Goal: Transaction & Acquisition: Purchase product/service

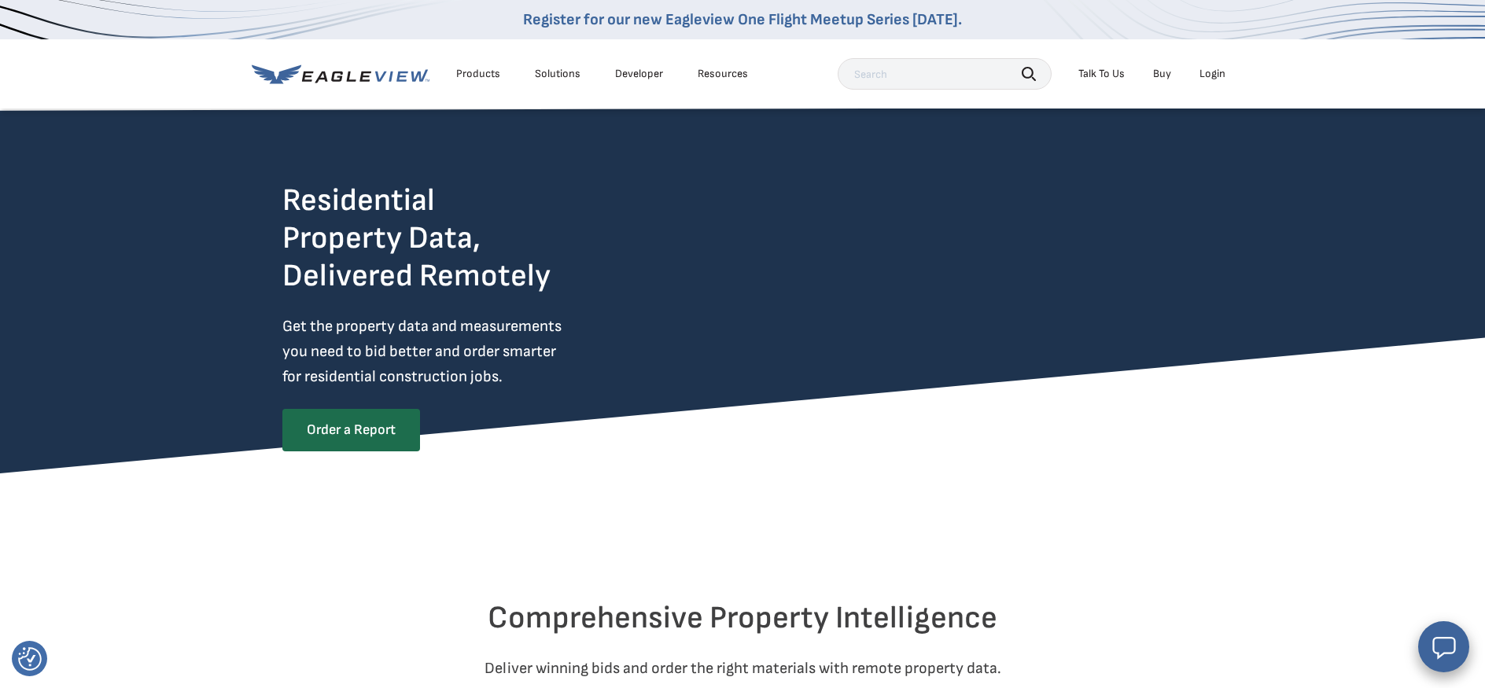
click at [477, 80] on div "Products" at bounding box center [478, 74] width 44 height 14
click at [475, 74] on div "Products" at bounding box center [478, 74] width 44 height 14
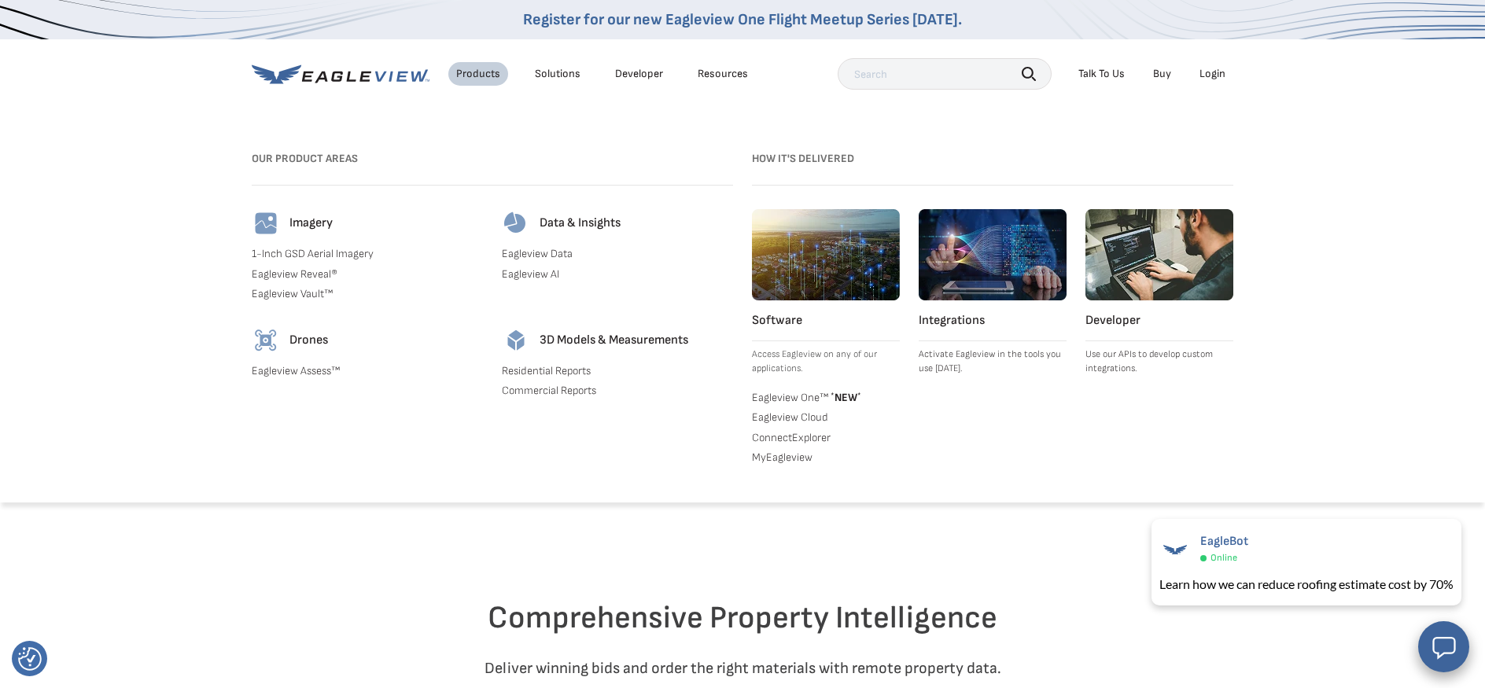
click at [297, 370] on link "Eagleview Assess™" at bounding box center [367, 371] width 231 height 14
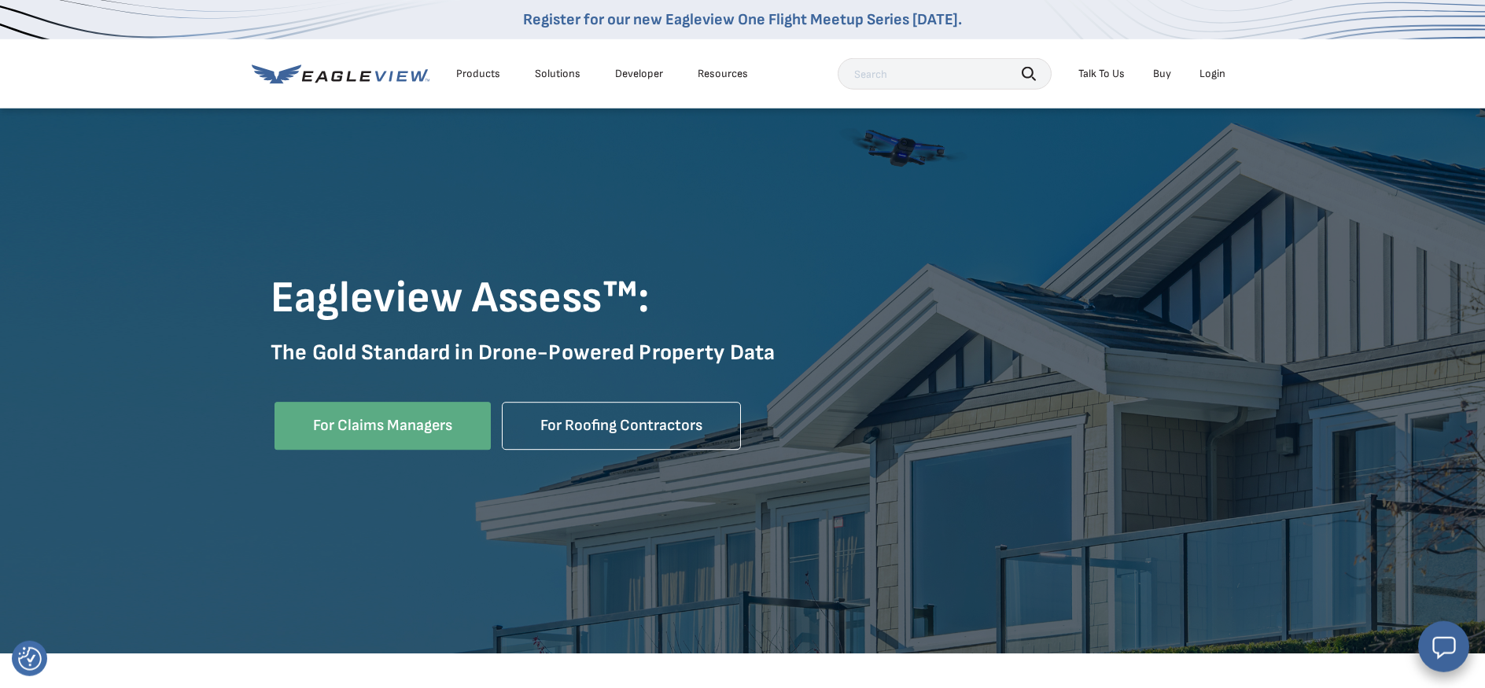
scroll to position [83, 0]
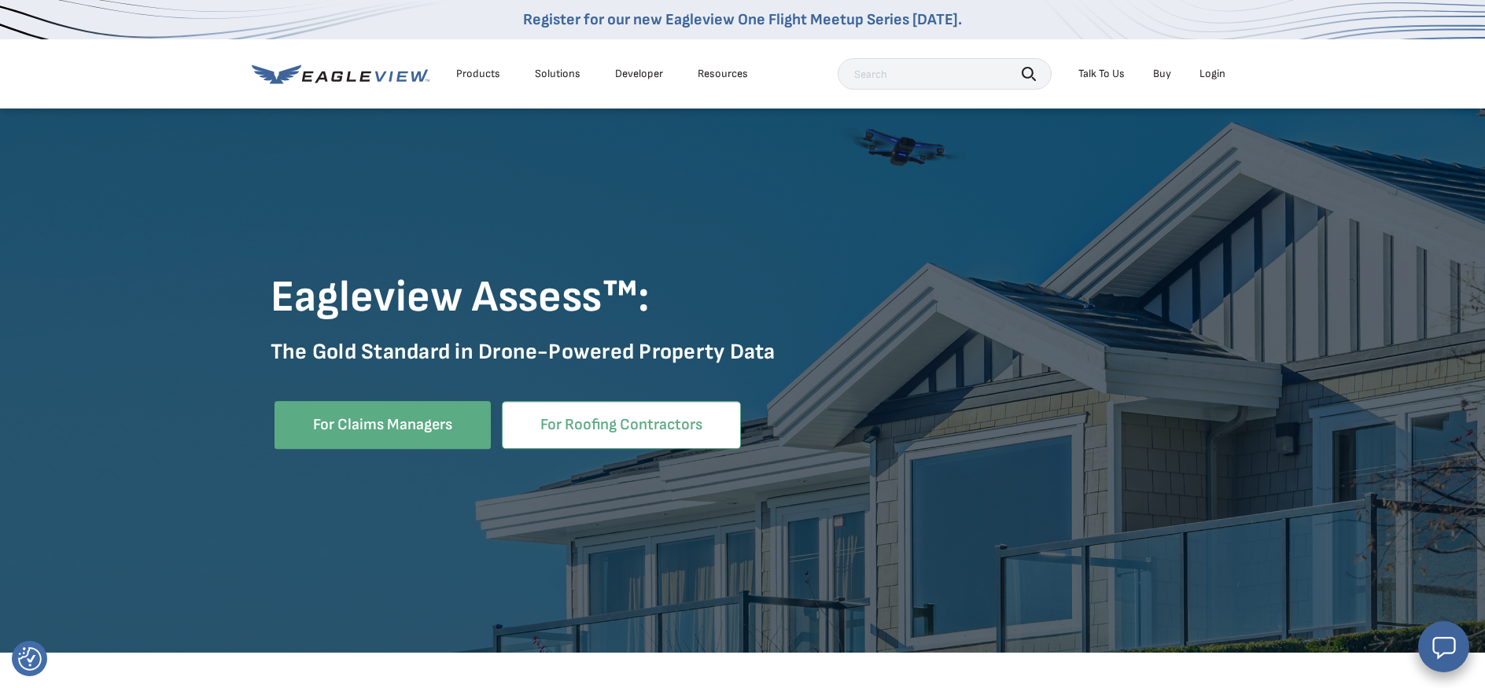
click at [625, 411] on link "For Roofing Contractors" at bounding box center [621, 425] width 239 height 48
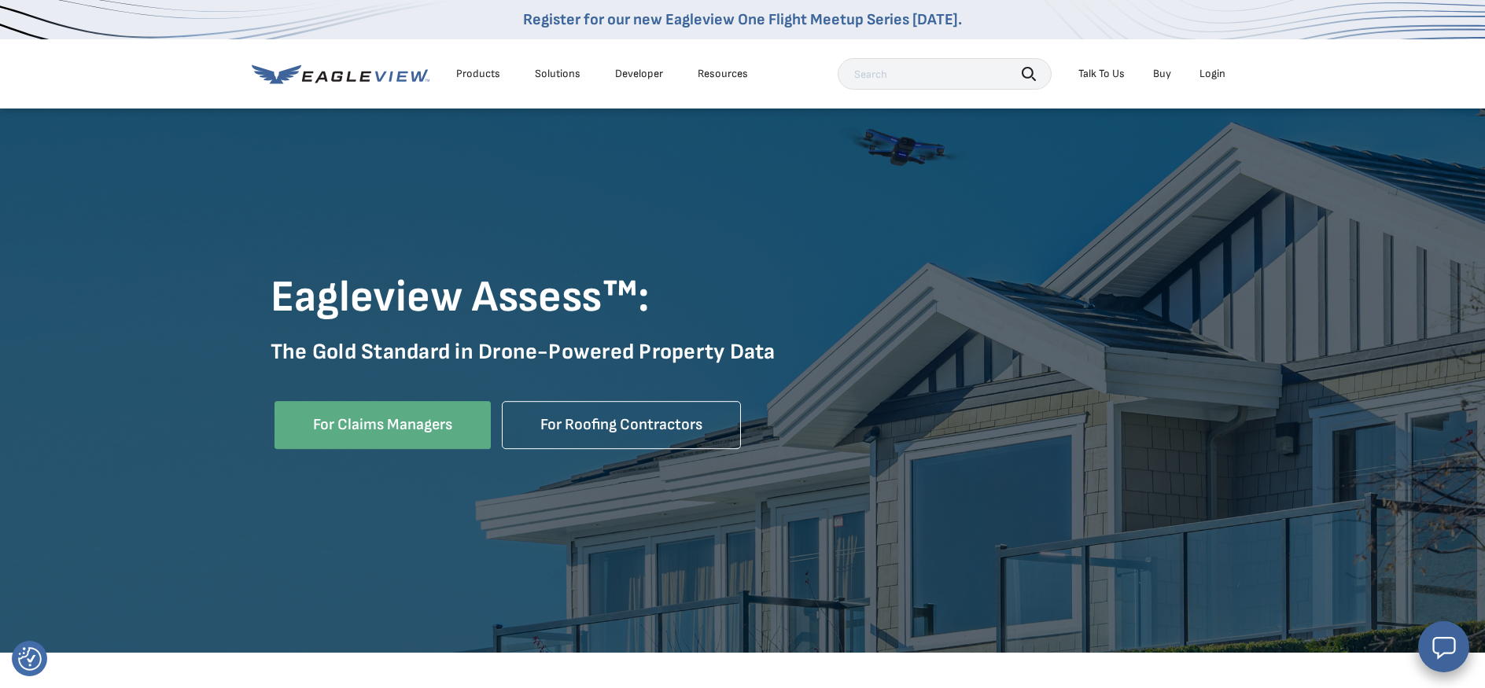
scroll to position [83, 0]
click at [485, 72] on div "Products" at bounding box center [478, 74] width 44 height 14
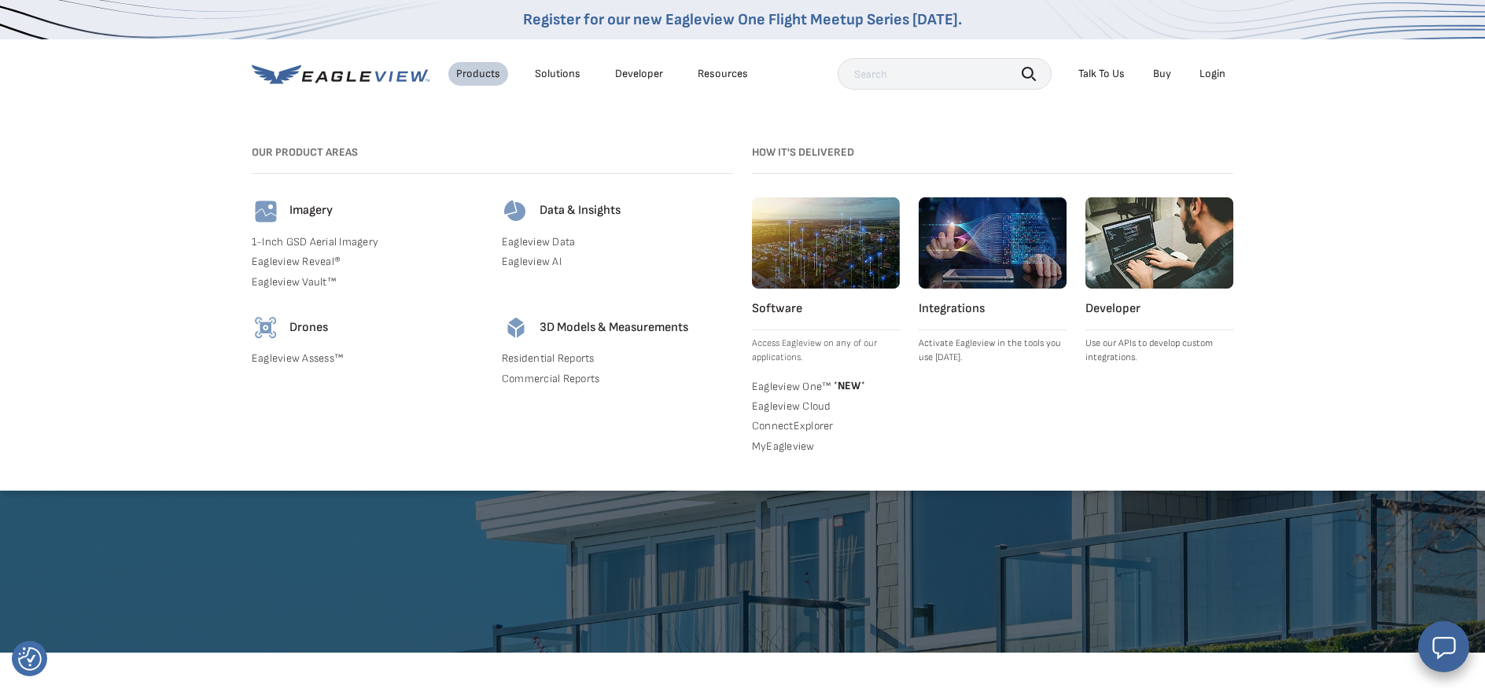
click at [284, 260] on link "Eagleview Reveal®" at bounding box center [367, 262] width 231 height 14
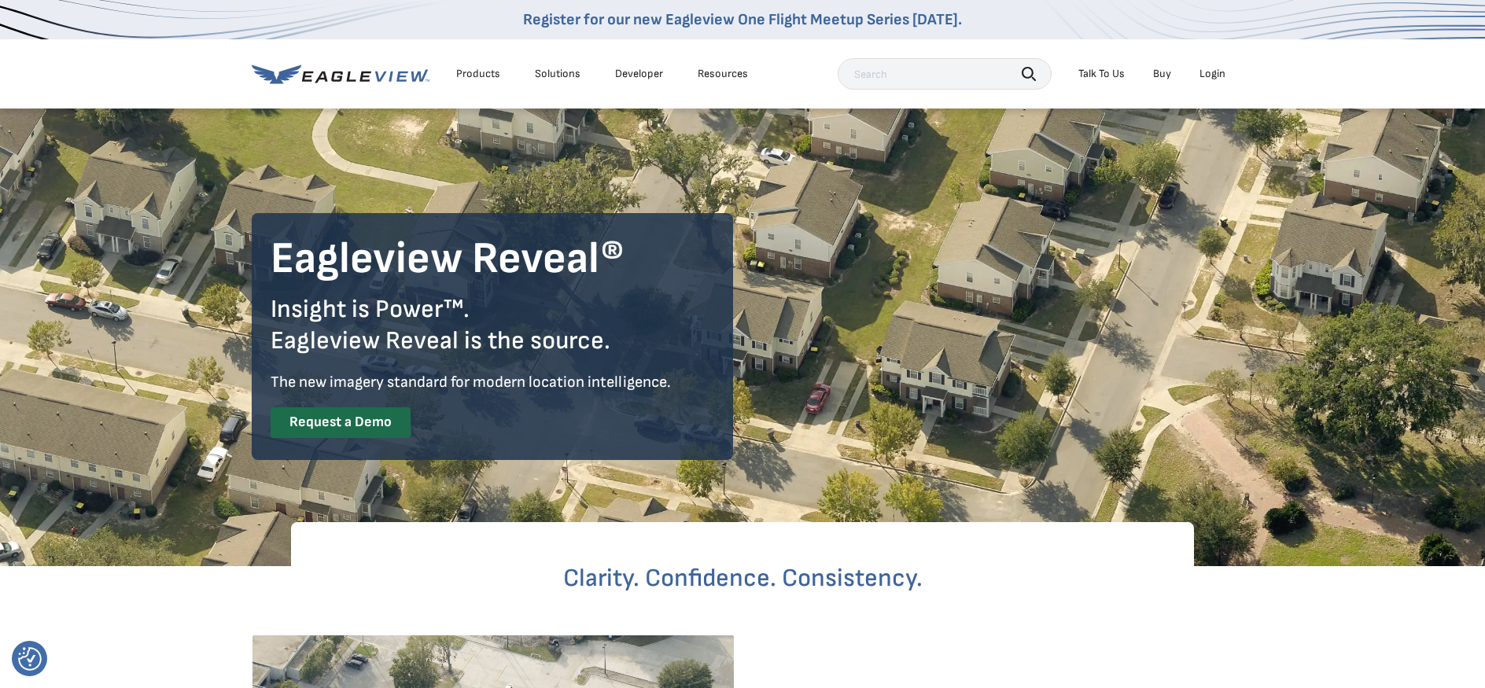
drag, startPoint x: 268, startPoint y: 494, endPoint x: 257, endPoint y: 462, distance: 34.1
click at [472, 71] on div "Products" at bounding box center [478, 74] width 44 height 14
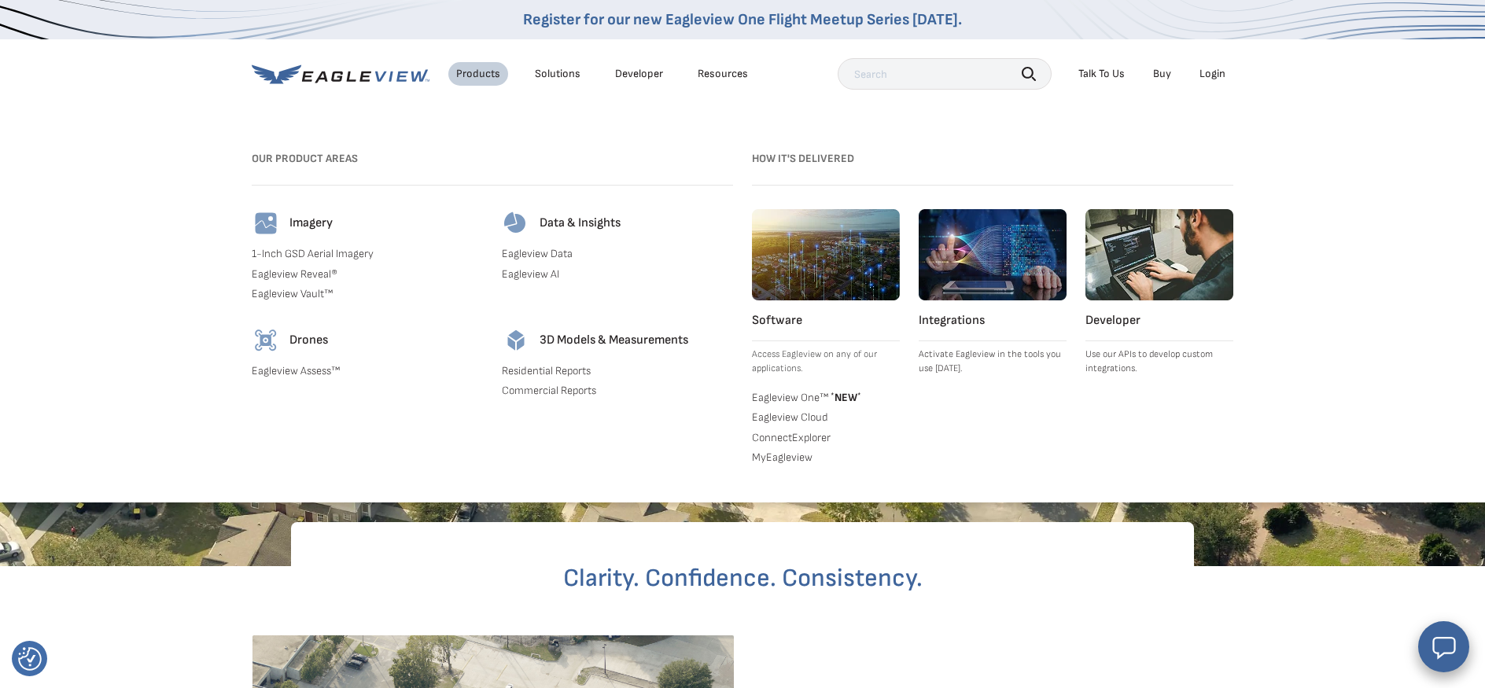
click at [312, 252] on link "1-Inch GSD Aerial Imagery" at bounding box center [367, 254] width 231 height 14
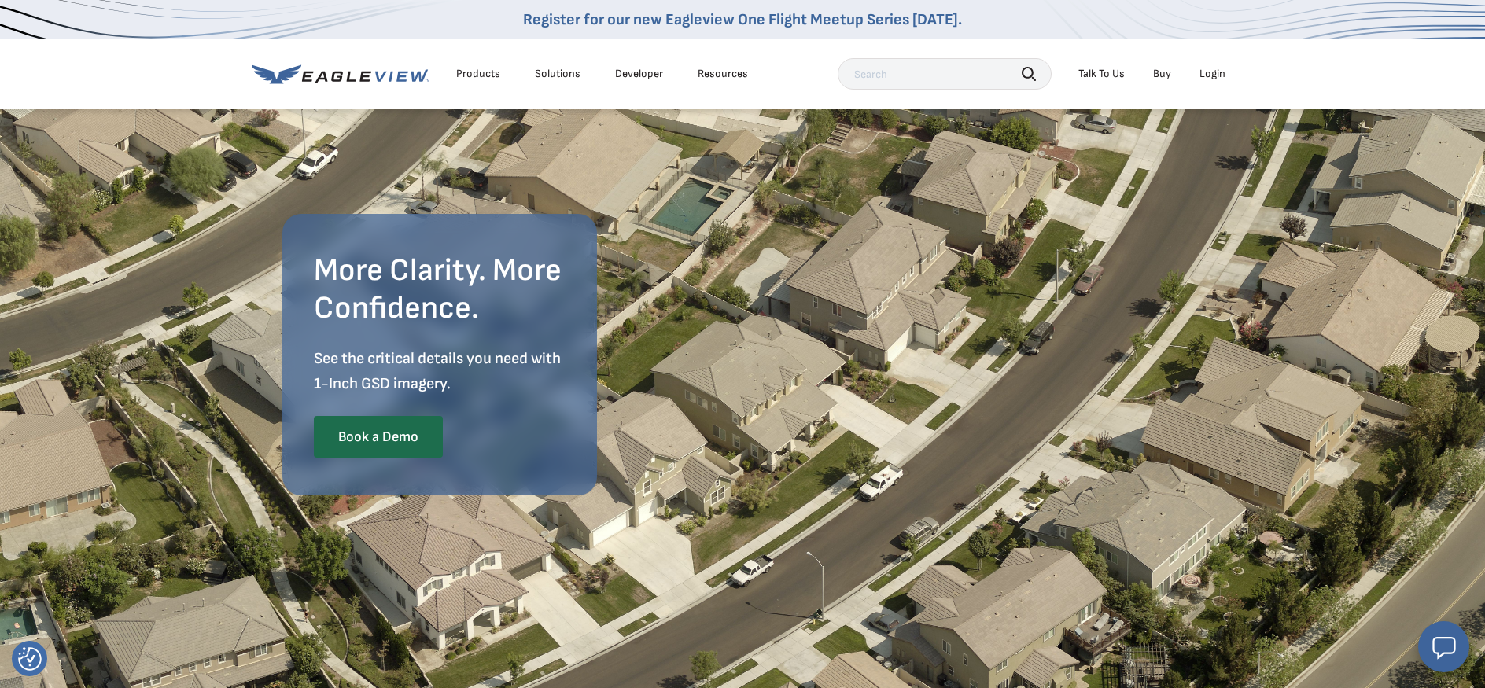
click at [1164, 74] on link "Buy" at bounding box center [1162, 74] width 18 height 14
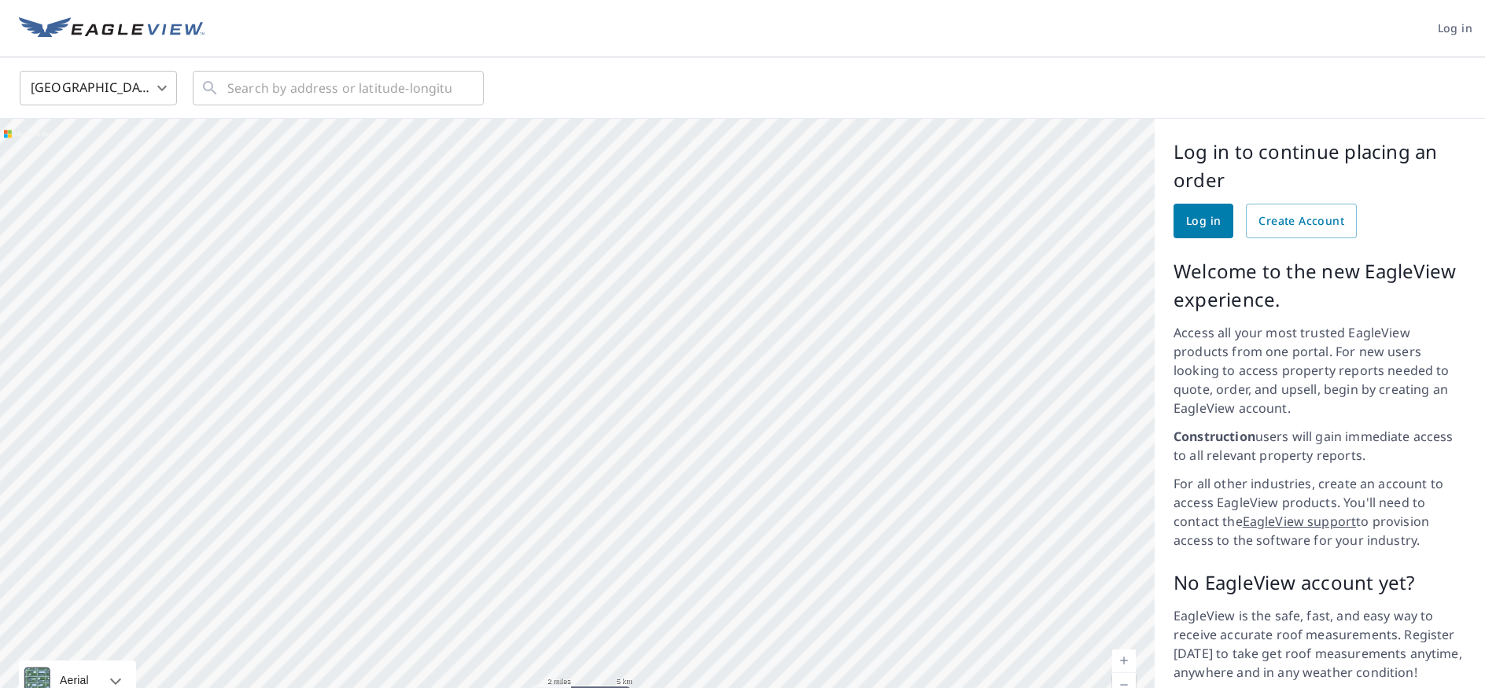
click at [897, 680] on div at bounding box center [577, 423] width 1154 height 609
drag, startPoint x: 617, startPoint y: 676, endPoint x: 606, endPoint y: 670, distance: 13.4
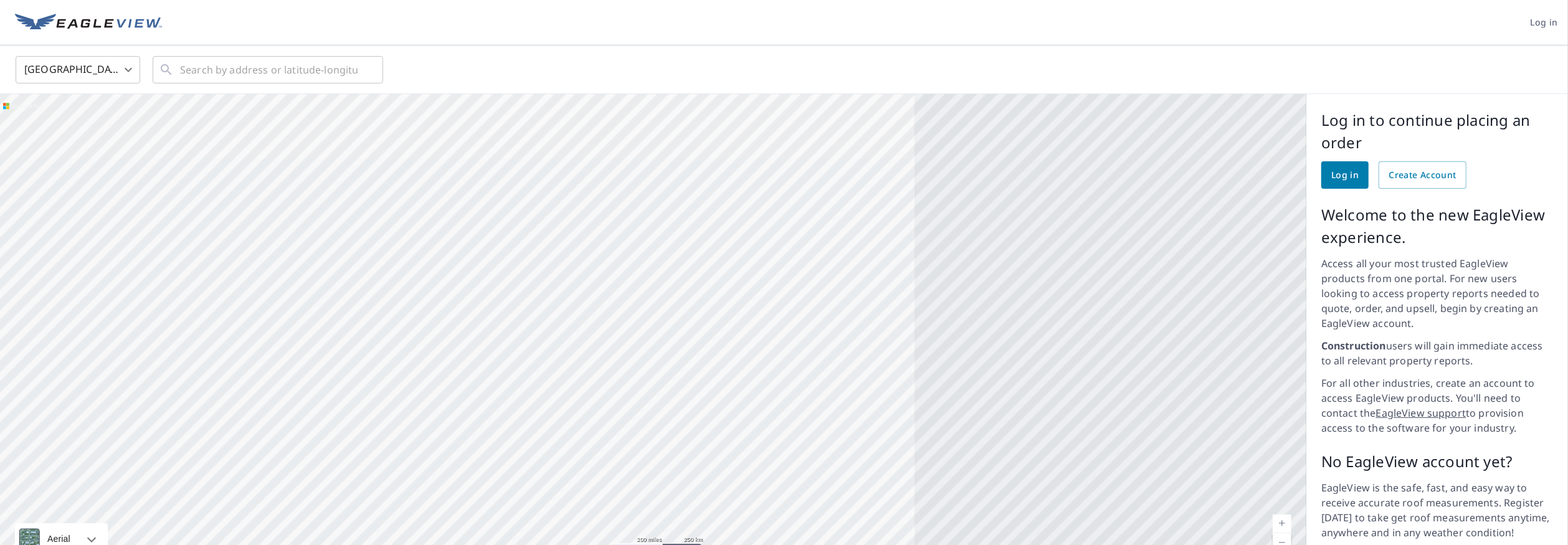
click at [764, 404] on div at bounding box center [653, 335] width 1307 height 482
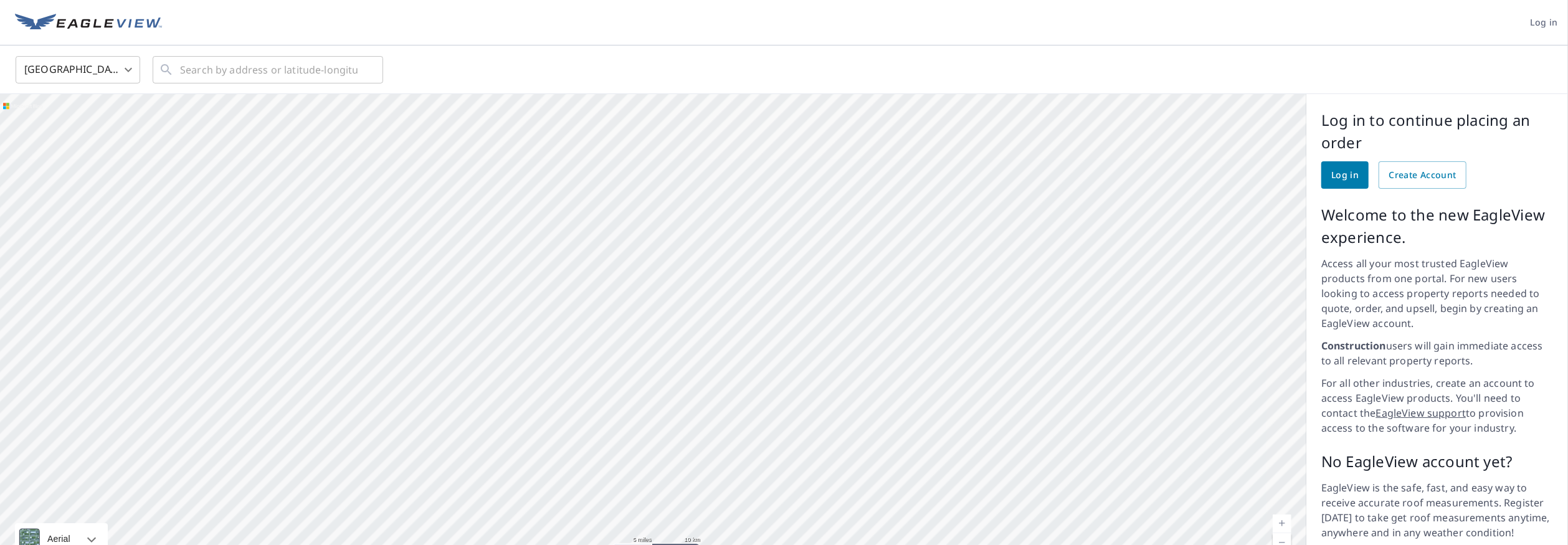
drag, startPoint x: 852, startPoint y: 422, endPoint x: 830, endPoint y: 298, distance: 125.9
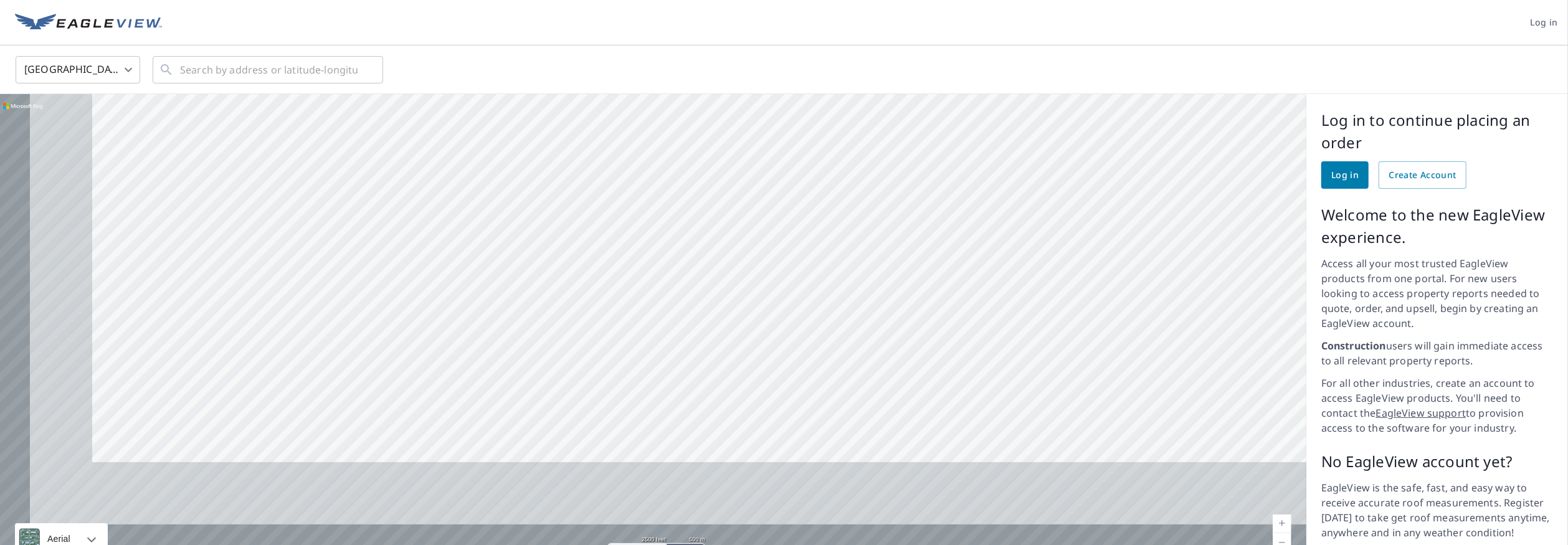
drag, startPoint x: 735, startPoint y: 422, endPoint x: 858, endPoint y: 299, distance: 173.9
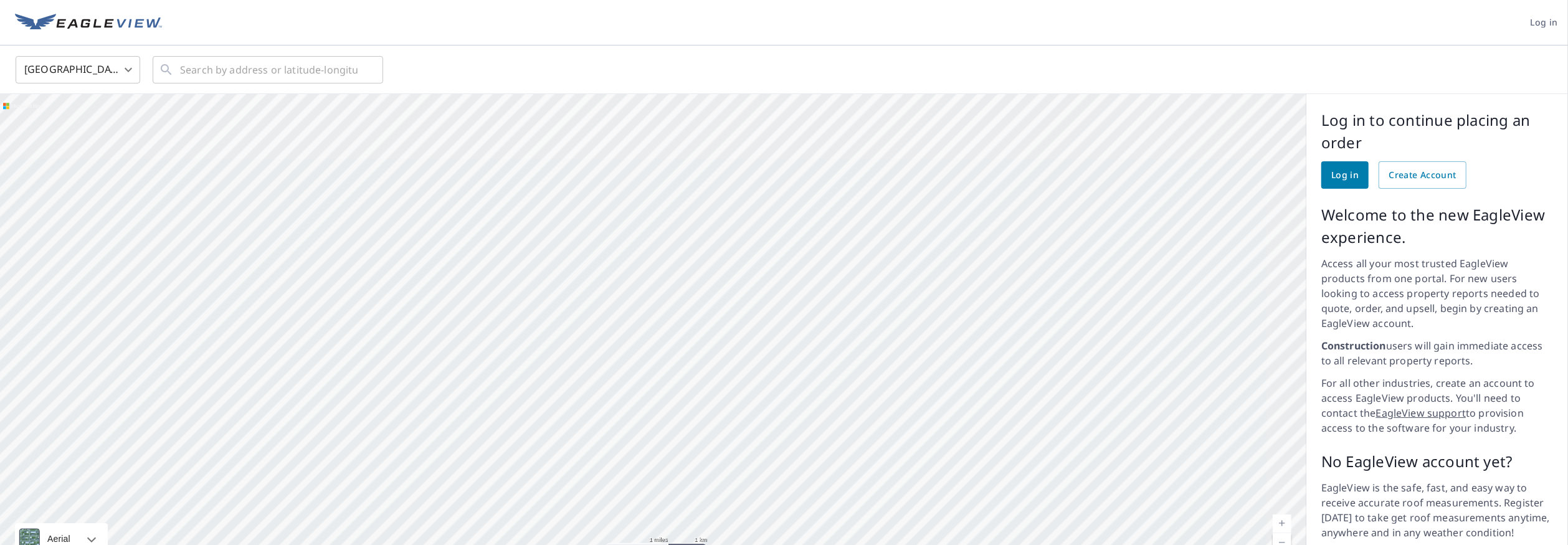
drag, startPoint x: 992, startPoint y: 360, endPoint x: 993, endPoint y: 328, distance: 32.0
drag, startPoint x: 1147, startPoint y: 356, endPoint x: 788, endPoint y: 340, distance: 359.4
drag, startPoint x: 643, startPoint y: 436, endPoint x: 588, endPoint y: 421, distance: 57.0
drag, startPoint x: 818, startPoint y: 363, endPoint x: 834, endPoint y: 192, distance: 171.7
click at [834, 192] on div at bounding box center [653, 335] width 1307 height 482
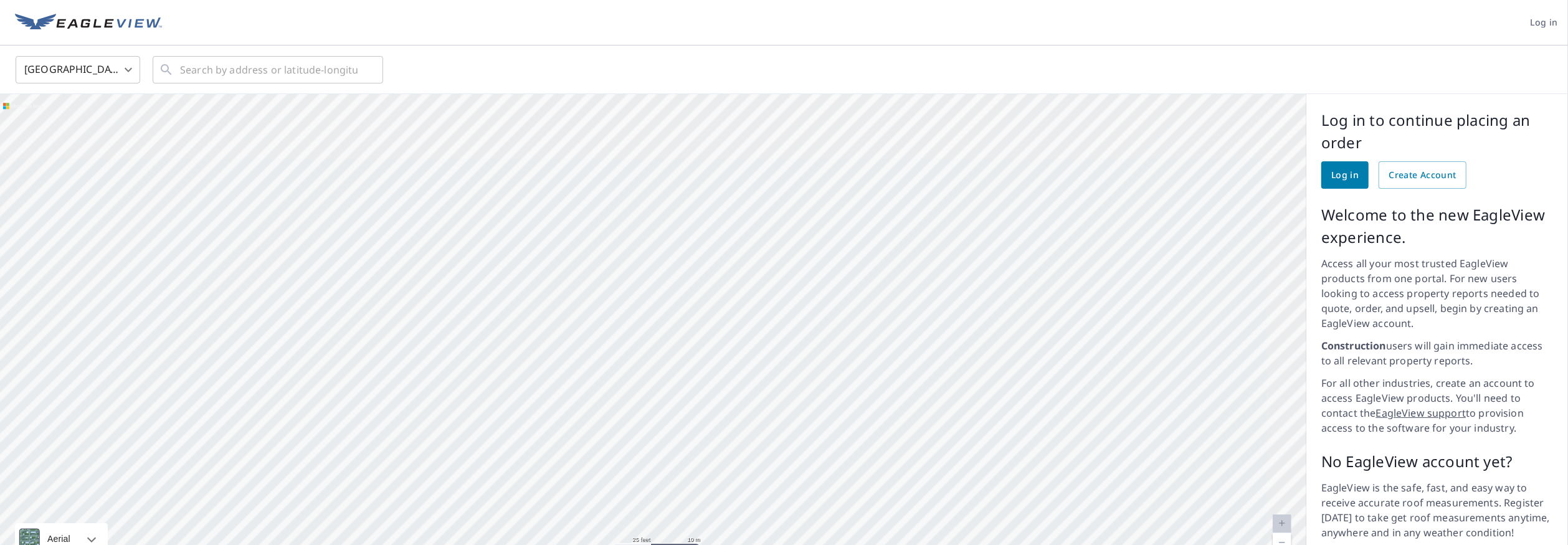
drag, startPoint x: 987, startPoint y: 332, endPoint x: 1277, endPoint y: 528, distance: 350.0
click at [967, 523] on div at bounding box center [653, 335] width 1307 height 482
click at [1176, 173] on span "Create Account" at bounding box center [1423, 176] width 68 height 16
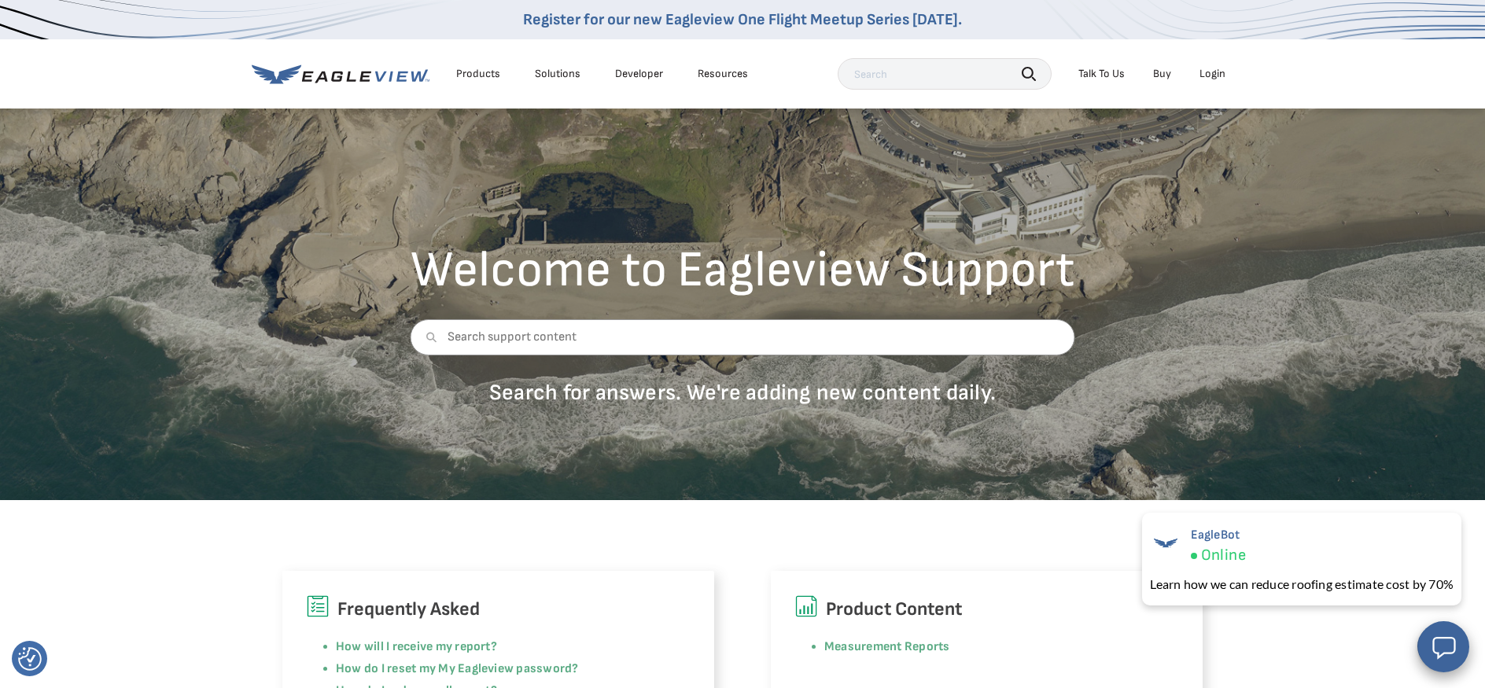
click at [551, 71] on div "Solutions" at bounding box center [558, 74] width 46 height 14
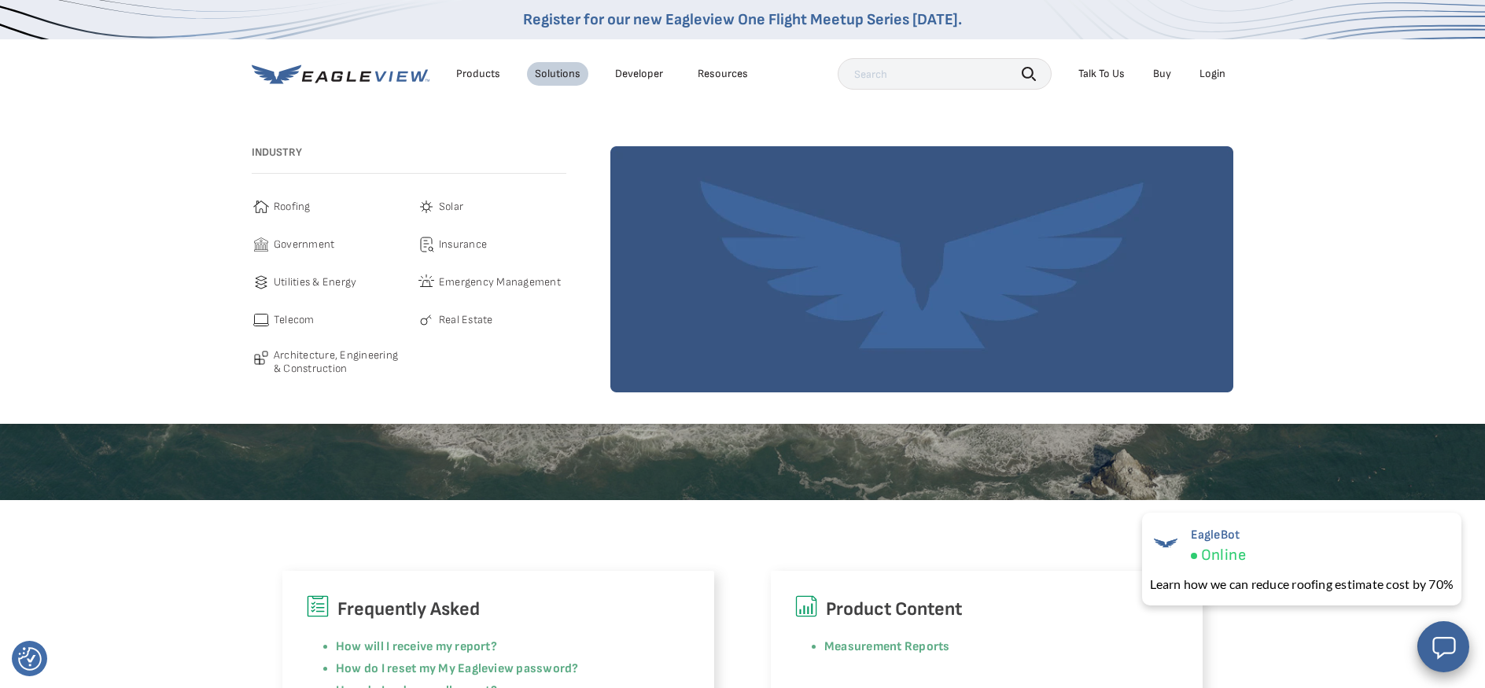
click at [617, 70] on link "Developer" at bounding box center [639, 74] width 48 height 14
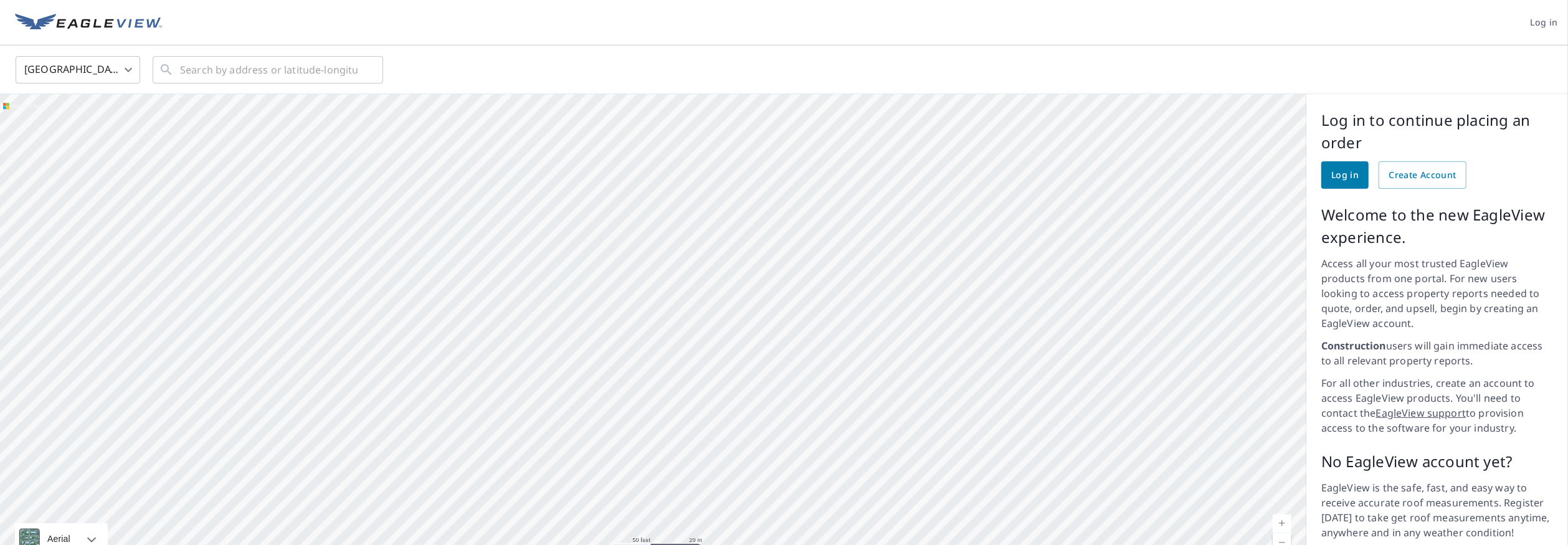
drag, startPoint x: 497, startPoint y: 206, endPoint x: 588, endPoint y: 352, distance: 172.0
drag, startPoint x: 855, startPoint y: 279, endPoint x: 751, endPoint y: 402, distance: 161.1
click at [751, 402] on div at bounding box center [653, 335] width 1307 height 482
drag, startPoint x: 647, startPoint y: 448, endPoint x: 677, endPoint y: 373, distance: 80.8
drag, startPoint x: 692, startPoint y: 380, endPoint x: 671, endPoint y: 383, distance: 21.2
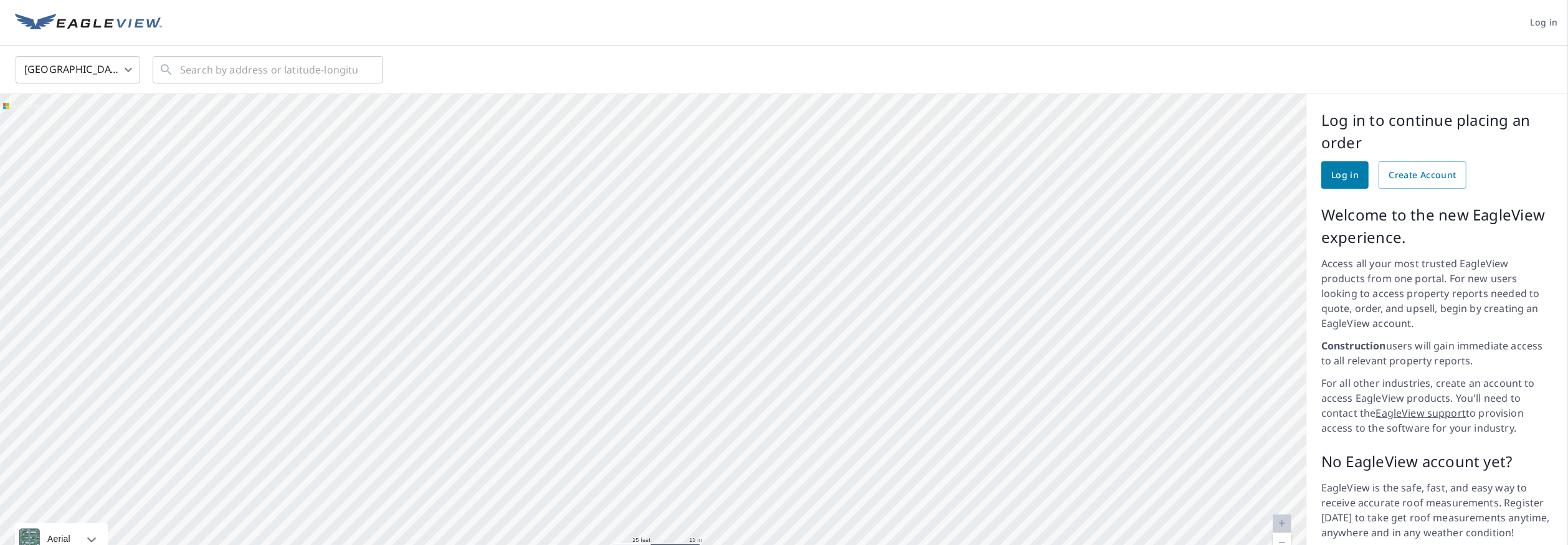
drag, startPoint x: 690, startPoint y: 282, endPoint x: 730, endPoint y: 401, distance: 125.5
click at [730, 401] on div at bounding box center [653, 335] width 1307 height 482
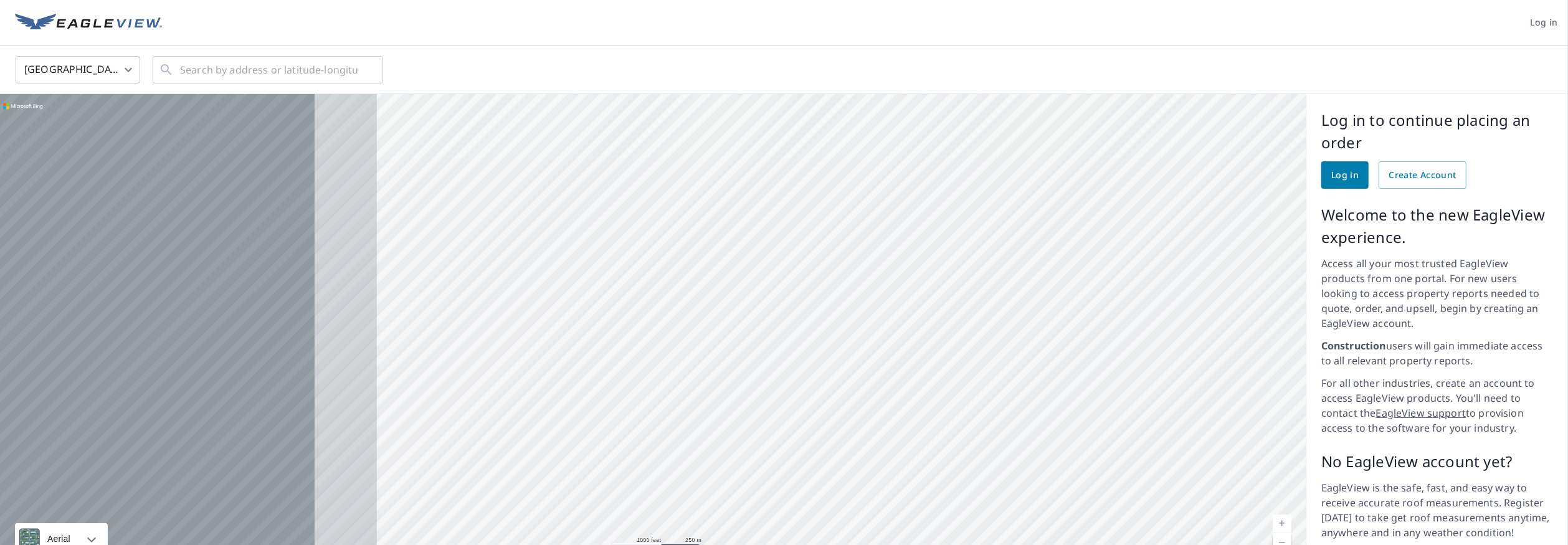
drag, startPoint x: 212, startPoint y: 387, endPoint x: 746, endPoint y: 364, distance: 534.5
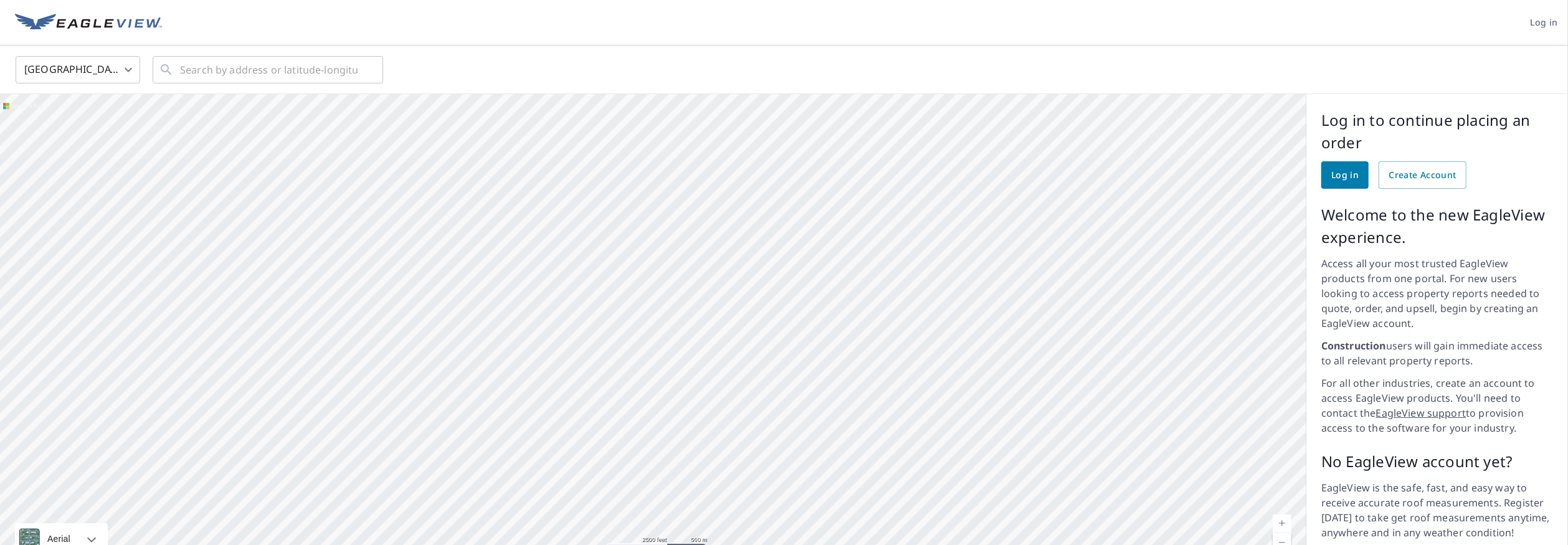
drag, startPoint x: 89, startPoint y: 360, endPoint x: 1085, endPoint y: 354, distance: 996.0
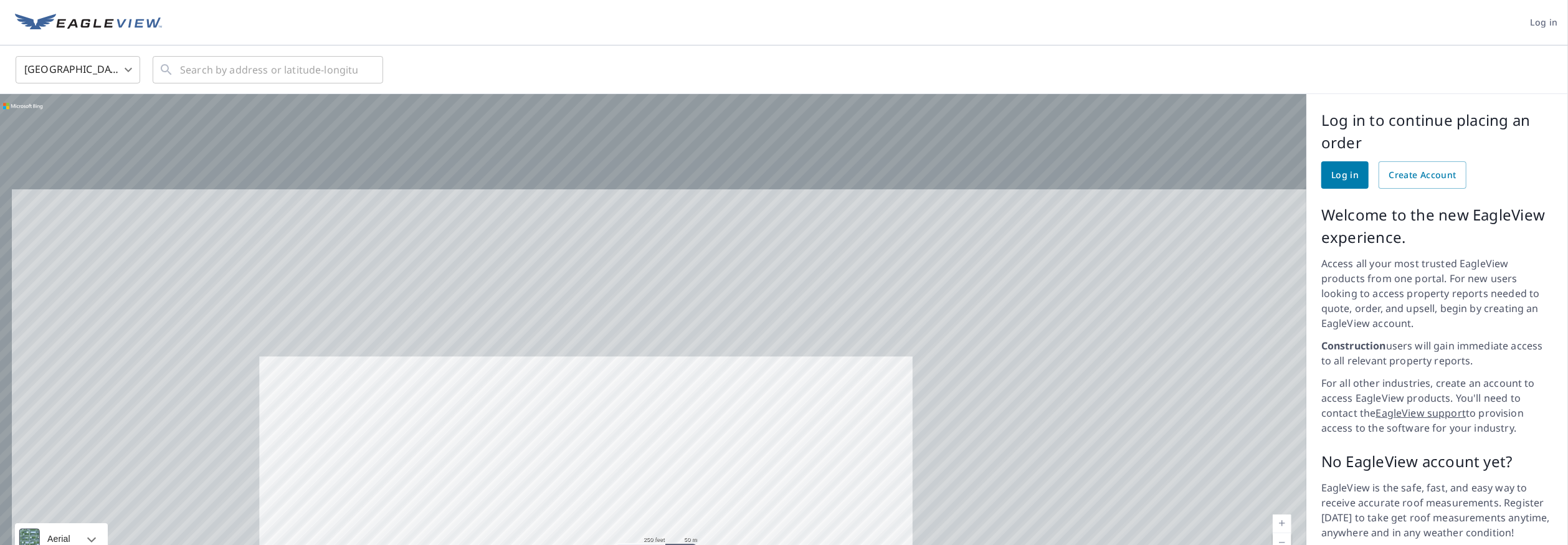
drag, startPoint x: 404, startPoint y: 276, endPoint x: 479, endPoint y: 433, distance: 174.0
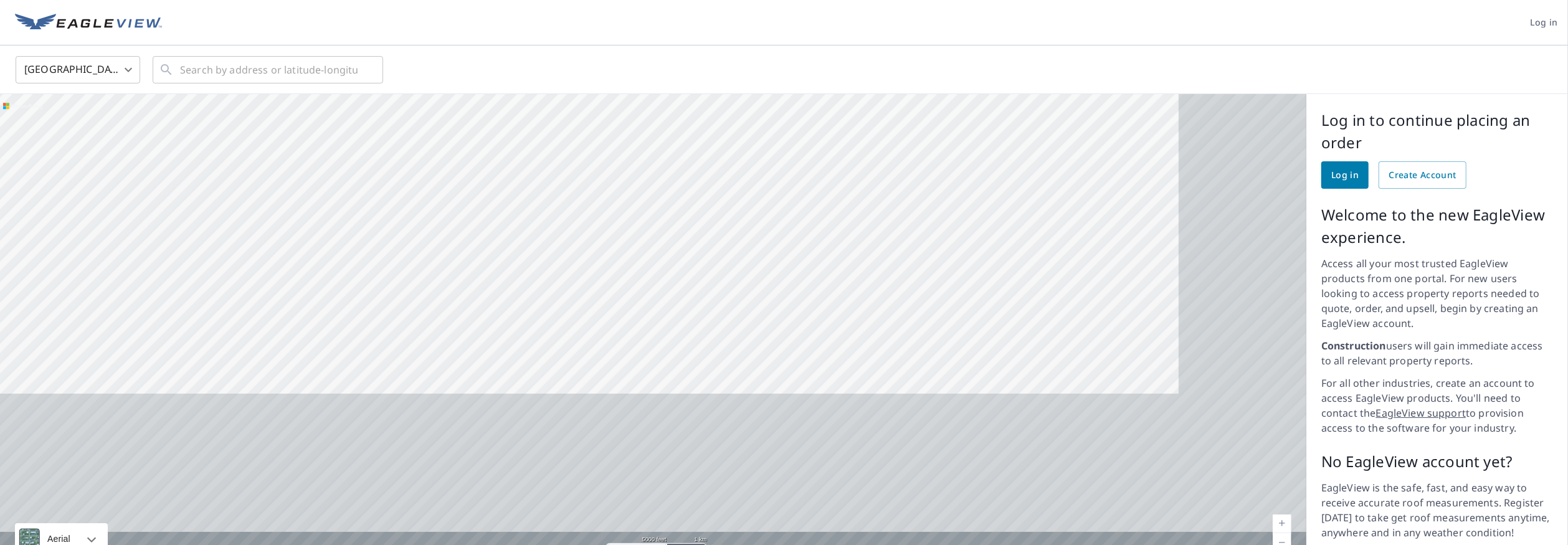
drag, startPoint x: 558, startPoint y: 347, endPoint x: 497, endPoint y: 252, distance: 112.9
